Goal: Information Seeking & Learning: Learn about a topic

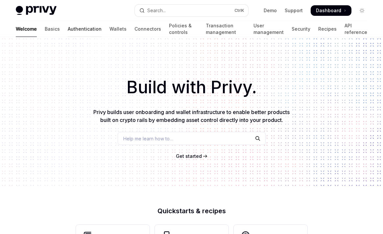
click at [68, 29] on link "Authentication" at bounding box center [85, 29] width 34 height 16
type textarea "*"
